Goal: Check status: Check status

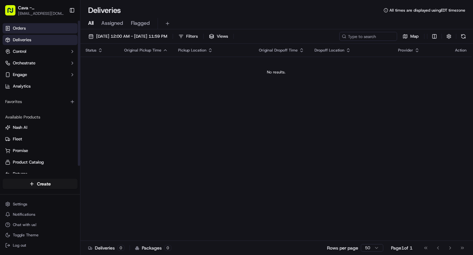
click at [30, 30] on link "Orders" at bounding box center [40, 28] width 75 height 10
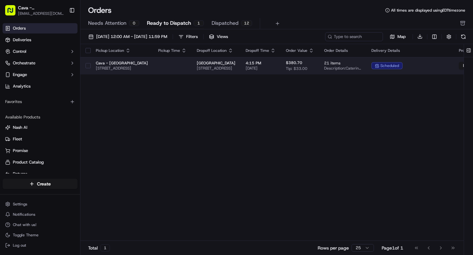
click at [128, 64] on span "Cava - [GEOGRAPHIC_DATA]" at bounding box center [122, 62] width 52 height 5
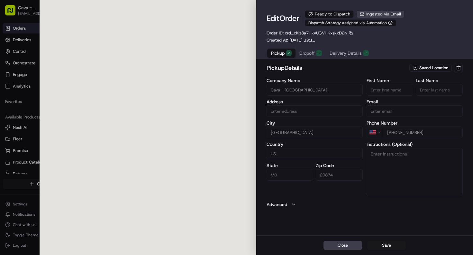
type input "Cava - [GEOGRAPHIC_DATA]"
type input "[GEOGRAPHIC_DATA]"
type input "US"
type input "MD"
type input "20874"
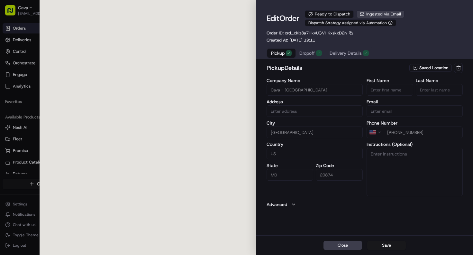
type input "[PHONE_NUMBER]"
type input "[STREET_ADDRESS]"
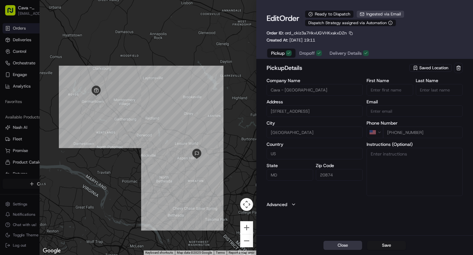
click at [346, 243] on button "Close" at bounding box center [342, 244] width 39 height 9
type input "+1"
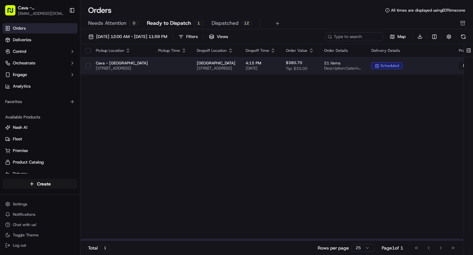
click at [89, 67] on button "button" at bounding box center [87, 65] width 5 height 5
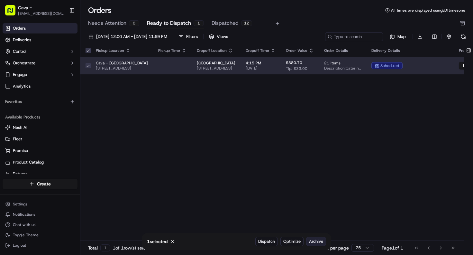
click at [318, 240] on span "Archive" at bounding box center [316, 241] width 14 height 6
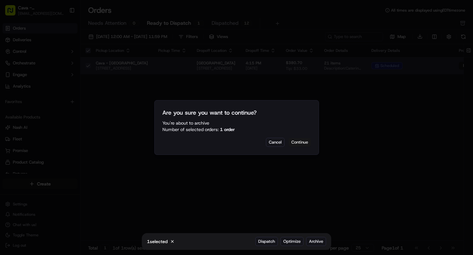
click at [296, 138] on button "Continue" at bounding box center [299, 142] width 22 height 9
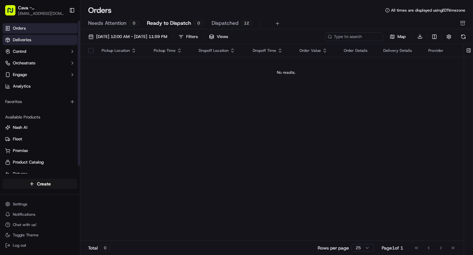
click at [34, 44] on link "Deliveries" at bounding box center [40, 40] width 75 height 10
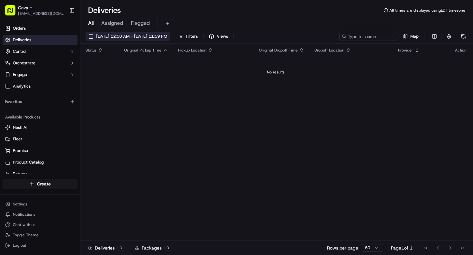
click at [131, 36] on span "[DATE] 12:00 AM - [DATE] 11:59 PM" at bounding box center [131, 36] width 71 height 6
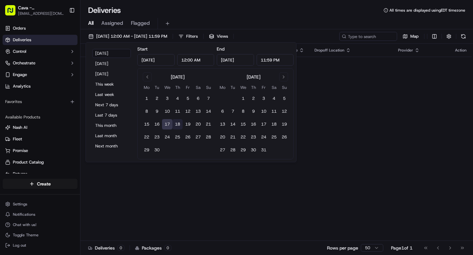
click at [177, 126] on button "18" at bounding box center [177, 124] width 10 height 10
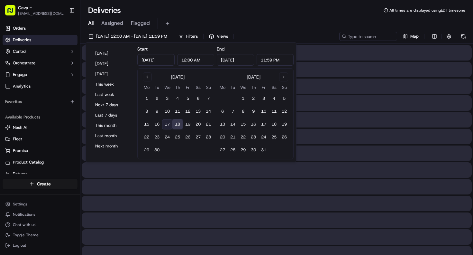
type input "[DATE]"
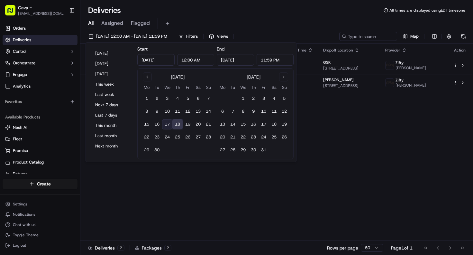
click at [184, 191] on div "Status Original Pickup Time Pickup Location Original Dropoff Time Dropoff Locat…" at bounding box center [275, 142] width 391 height 197
